Goal: Find specific fact: Find specific fact

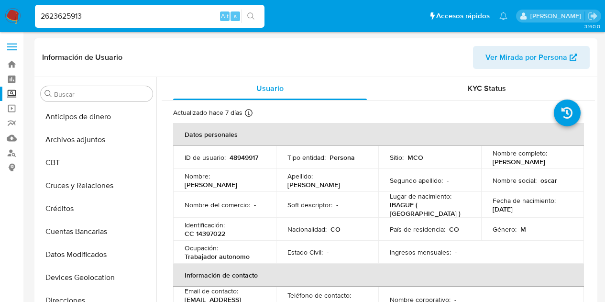
select select "10"
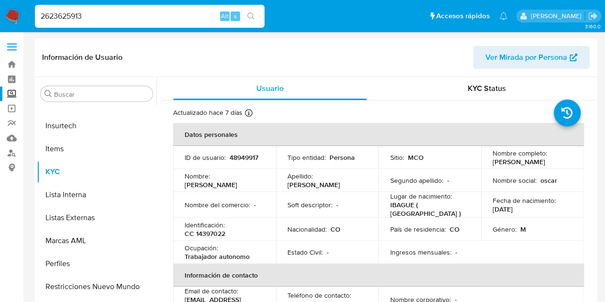
type input "2623625913"
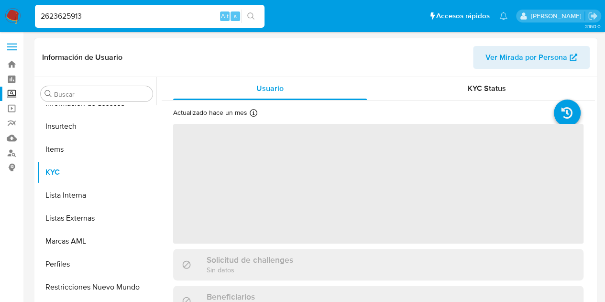
scroll to position [404, 0]
select select "10"
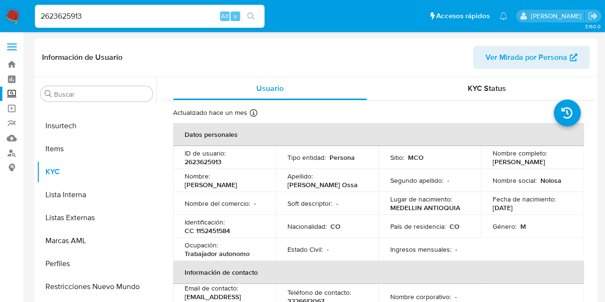
scroll to position [48, 0]
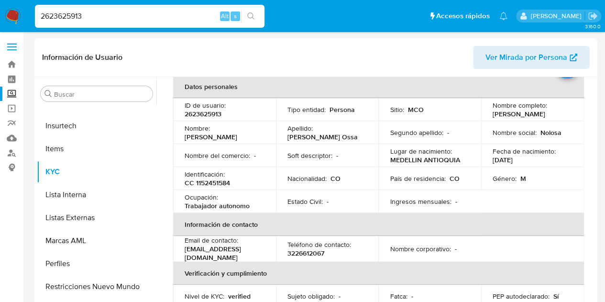
drag, startPoint x: 488, startPoint y: 113, endPoint x: 513, endPoint y: 122, distance: 26.3
click at [513, 121] on td "Nombre completo : [PERSON_NAME]" at bounding box center [532, 109] width 103 height 23
copy p "[PERSON_NAME]"
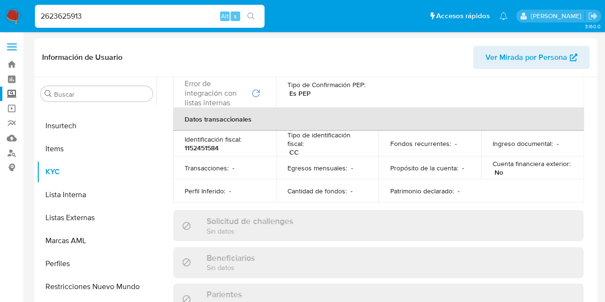
scroll to position [287, 0]
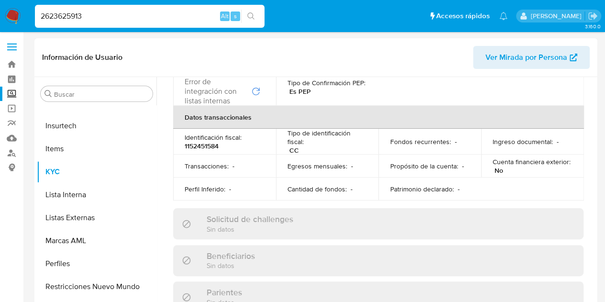
click at [205, 148] on p "1152451584" at bounding box center [202, 146] width 34 height 9
copy p "1152451584"
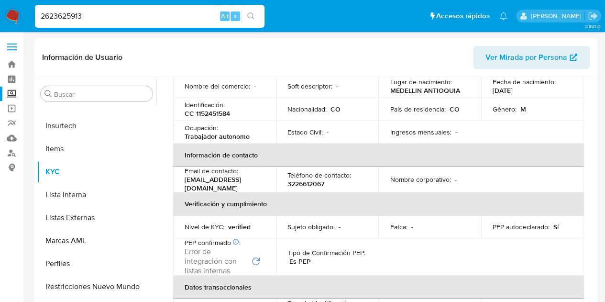
scroll to position [69, 0]
